Goal: Task Accomplishment & Management: Use online tool/utility

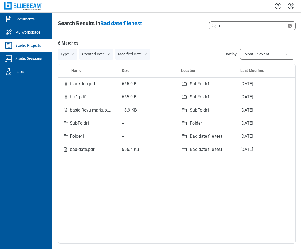
select select "**********"
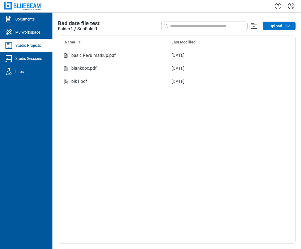
click at [145, 155] on div "Name Last Modified basic Revu markup.pdf Aug 27, 2025 blankdoc.pdf Aug 27, 2025…" at bounding box center [176, 139] width 237 height 207
click at [275, 28] on span "Upload" at bounding box center [276, 25] width 13 height 5
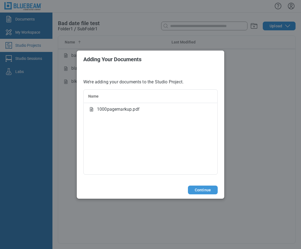
click at [194, 189] on button "Continue" at bounding box center [203, 190] width 30 height 9
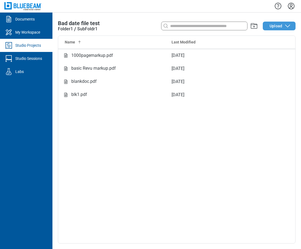
click at [278, 25] on span "Upload" at bounding box center [276, 25] width 13 height 5
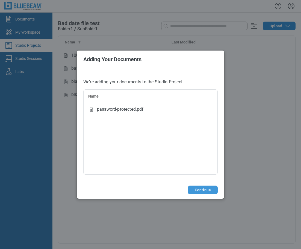
click at [204, 190] on button "Continue" at bounding box center [203, 190] width 30 height 9
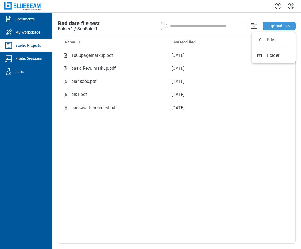
click at [271, 28] on span "Upload" at bounding box center [276, 25] width 13 height 5
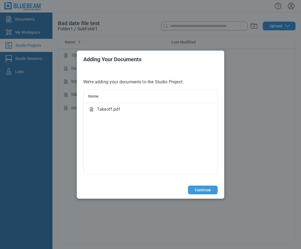
click at [201, 189] on button "Continue" at bounding box center [203, 190] width 30 height 9
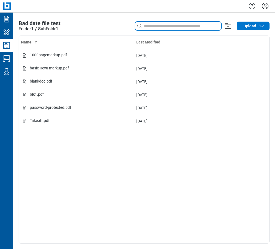
click at [169, 27] on input at bounding box center [182, 26] width 78 height 6
type input "*"
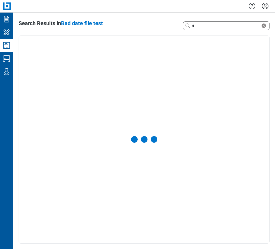
select select "**********"
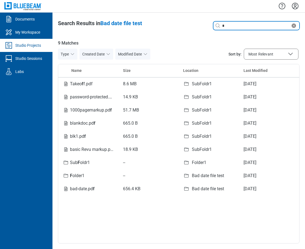
click at [295, 27] on icon "Clear search" at bounding box center [293, 25] width 7 height 7
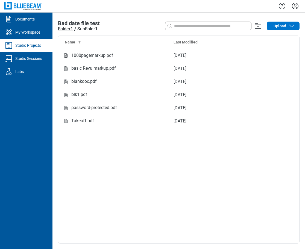
click at [65, 28] on div "Folder1" at bounding box center [65, 29] width 15 height 7
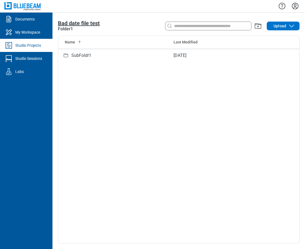
click at [67, 23] on span "Bad date file test" at bounding box center [79, 23] width 42 height 7
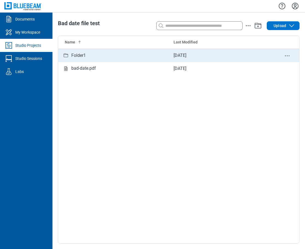
click at [80, 57] on div "Folder1" at bounding box center [78, 55] width 14 height 7
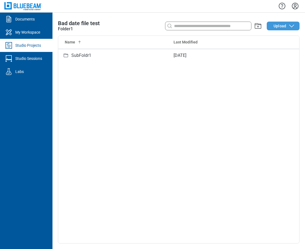
click at [278, 27] on span "Upload" at bounding box center [279, 25] width 13 height 5
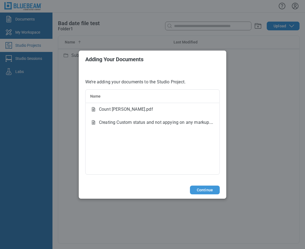
click at [202, 190] on button "Continue" at bounding box center [205, 190] width 30 height 9
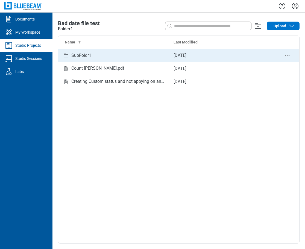
click at [80, 54] on div "SubFoldr1" at bounding box center [81, 55] width 20 height 7
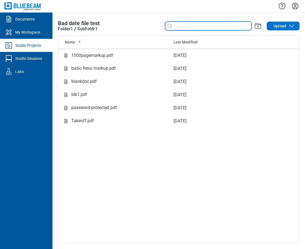
click at [177, 28] on input at bounding box center [212, 26] width 78 height 6
type input "*"
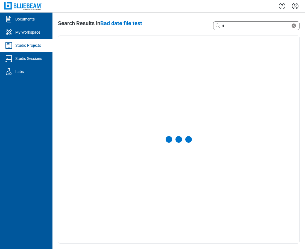
select select "**********"
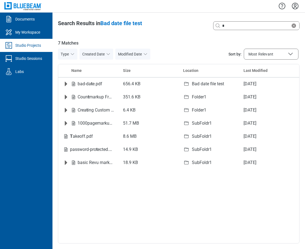
click at [263, 54] on span "Most Relevant" at bounding box center [260, 53] width 25 height 5
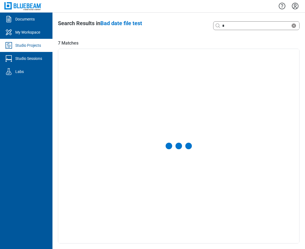
select select "******"
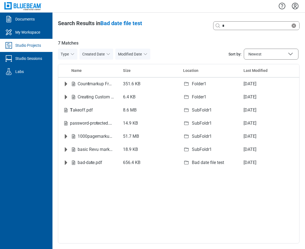
click at [270, 56] on span "Newest" at bounding box center [270, 54] width 45 height 7
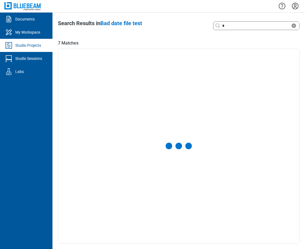
select select "**********"
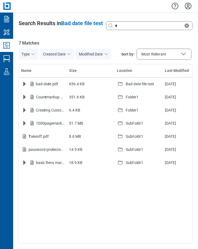
click at [179, 58] on button "Most Relevant" at bounding box center [163, 54] width 55 height 11
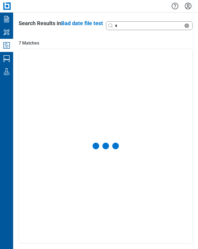
select select "******"
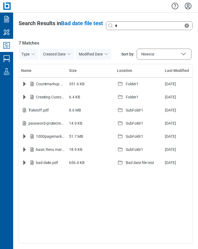
click at [183, 56] on icon "Sort by:" at bounding box center [183, 54] width 7 height 7
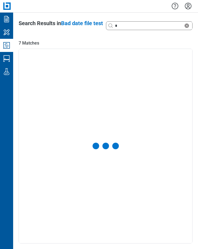
select select "******"
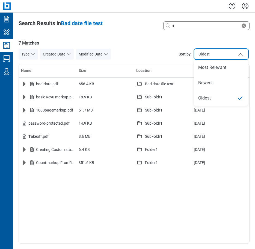
click at [216, 54] on span "Oldest" at bounding box center [221, 54] width 45 height 7
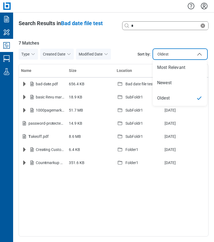
click at [8, 47] on icon "Studio Projects" at bounding box center [6, 45] width 9 height 9
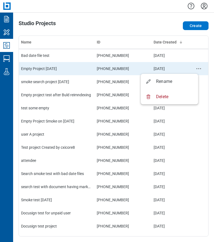
click at [198, 68] on circle "project-actions-menu" at bounding box center [198, 68] width 1 height 1
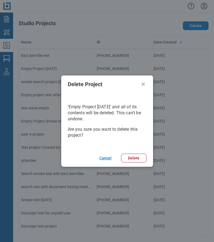
click at [107, 157] on button "Cancel" at bounding box center [105, 158] width 24 height 9
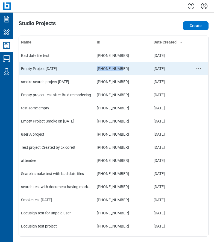
drag, startPoint x: 119, startPoint y: 70, endPoint x: 95, endPoint y: 69, distance: 24.3
click at [95, 69] on td "728-987-878" at bounding box center [123, 68] width 57 height 13
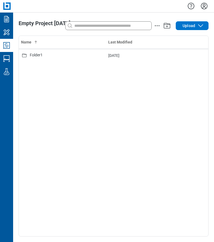
click at [8, 46] on icon "Studio Projects" at bounding box center [6, 45] width 7 height 7
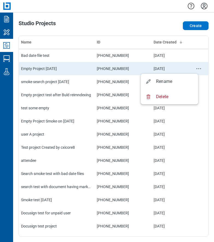
click at [198, 69] on circle "project-actions-menu" at bounding box center [198, 68] width 1 height 1
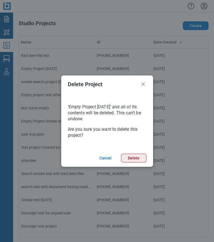
click at [126, 158] on button "Delete" at bounding box center [133, 158] width 25 height 9
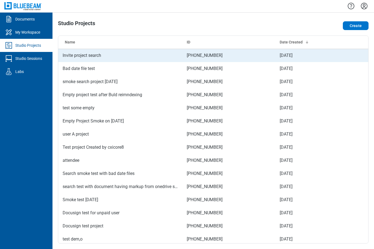
click at [117, 57] on td "Invite project search" at bounding box center [120, 55] width 124 height 13
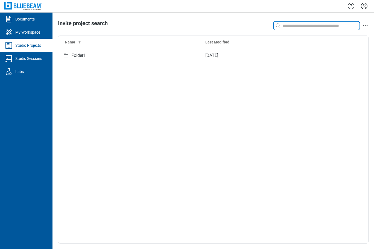
click at [293, 25] on input at bounding box center [320, 26] width 78 height 6
type input "*"
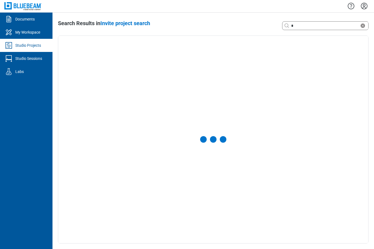
select select "**********"
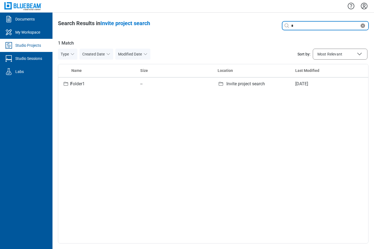
click at [301, 25] on input "*" at bounding box center [324, 26] width 69 height 6
type input "***"
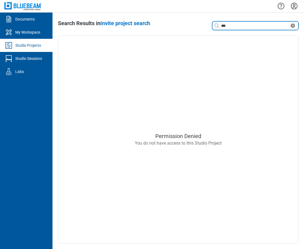
drag, startPoint x: 240, startPoint y: 25, endPoint x: 256, endPoint y: 26, distance: 15.6
click at [240, 25] on input "***" at bounding box center [254, 26] width 69 height 6
drag, startPoint x: 216, startPoint y: 26, endPoint x: 209, endPoint y: 26, distance: 7.1
click at [209, 26] on div "Search with a keyword or natural language ***" at bounding box center [250, 25] width 96 height 11
click at [25, 42] on link "Studio Projects" at bounding box center [26, 45] width 52 height 13
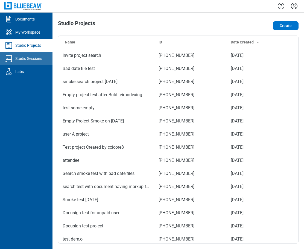
click at [24, 59] on div "Studio Sessions" at bounding box center [28, 58] width 27 height 5
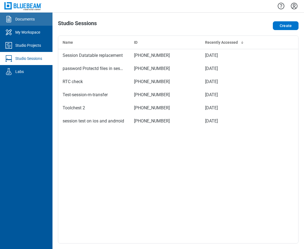
click at [29, 21] on div "Documents" at bounding box center [24, 18] width 19 height 5
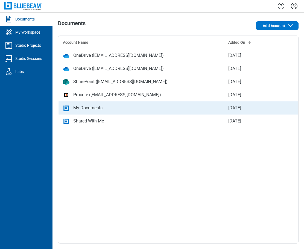
click at [89, 107] on div "My Documents" at bounding box center [87, 108] width 29 height 7
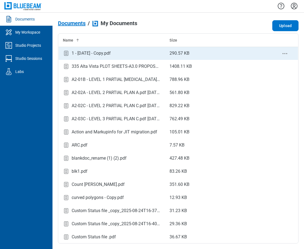
click at [111, 53] on div "1 - [DATE] - Copy.pdf" at bounding box center [91, 53] width 39 height 7
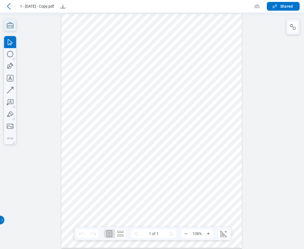
click at [14, 26] on icon "button" at bounding box center [10, 25] width 12 height 12
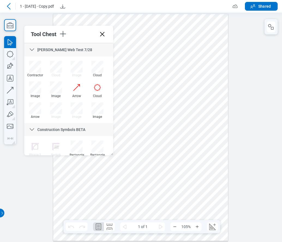
click at [103, 34] on icon at bounding box center [102, 34] width 4 height 4
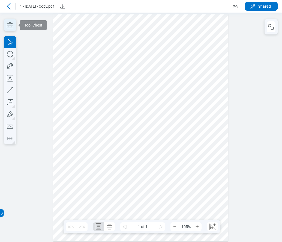
click at [8, 25] on icon "button" at bounding box center [10, 25] width 12 height 12
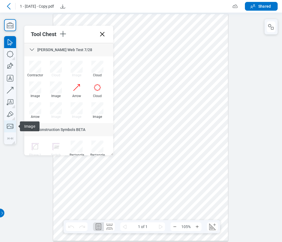
click at [9, 126] on icon "button" at bounding box center [10, 126] width 12 height 12
drag, startPoint x: 144, startPoint y: 181, endPoint x: 193, endPoint y: 208, distance: 55.6
click at [193, 208] on div at bounding box center [140, 127] width 175 height 227
click at [208, 166] on div at bounding box center [140, 127] width 175 height 227
click at [273, 25] on icon "button" at bounding box center [271, 26] width 7 height 7
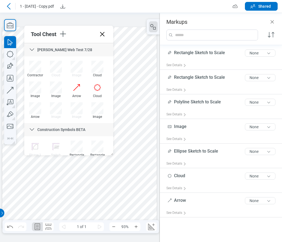
click at [137, 184] on div at bounding box center [79, 127] width 155 height 201
click at [114, 186] on div at bounding box center [79, 127] width 155 height 201
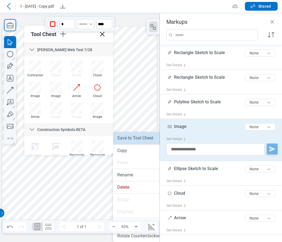
click at [130, 139] on li "Save to Tool Chest" at bounding box center [144, 138] width 63 height 12
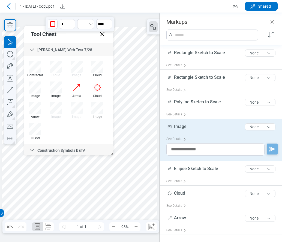
click at [105, 36] on icon at bounding box center [102, 34] width 9 height 9
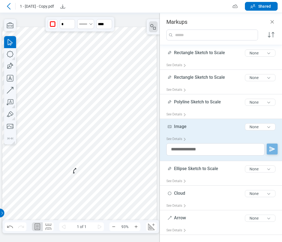
click at [60, 185] on div at bounding box center [79, 127] width 155 height 201
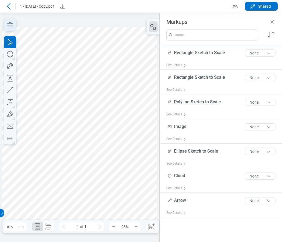
click at [6, 25] on icon "button" at bounding box center [10, 25] width 12 height 12
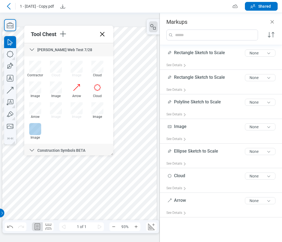
click at [37, 128] on div at bounding box center [35, 129] width 12 height 12
drag, startPoint x: 34, startPoint y: 185, endPoint x: 62, endPoint y: 218, distance: 43.2
click at [62, 218] on div at bounding box center [79, 127] width 155 height 201
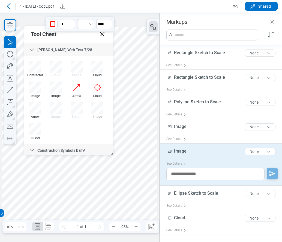
click at [111, 212] on div at bounding box center [79, 127] width 155 height 201
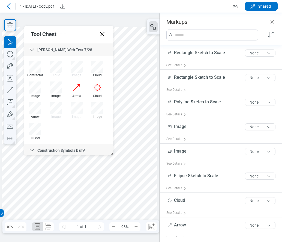
click at [59, 199] on div at bounding box center [79, 127] width 155 height 201
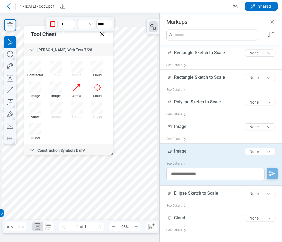
click at [108, 207] on div at bounding box center [79, 127] width 155 height 201
